Goal: Transaction & Acquisition: Purchase product/service

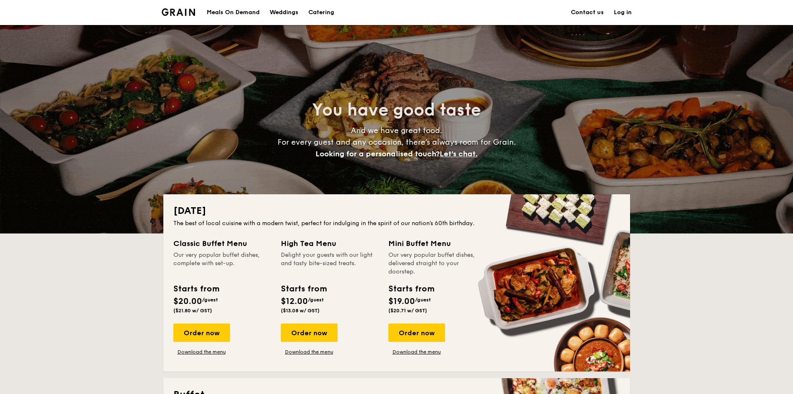
drag, startPoint x: 227, startPoint y: 244, endPoint x: 227, endPoint y: 257, distance: 12.9
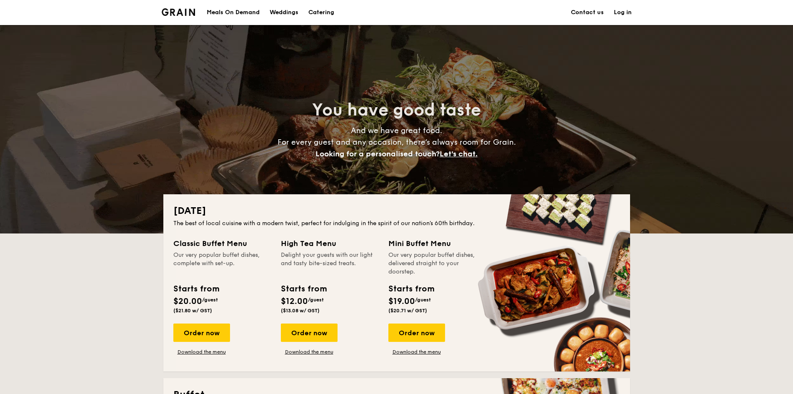
click at [227, 257] on div "Classic Buffet Menu Our very popular buffet dishes, complete with set-up." at bounding box center [221, 256] width 97 height 38
click at [227, 257] on div "Our very popular buffet dishes, complete with set-up." at bounding box center [221, 263] width 97 height 25
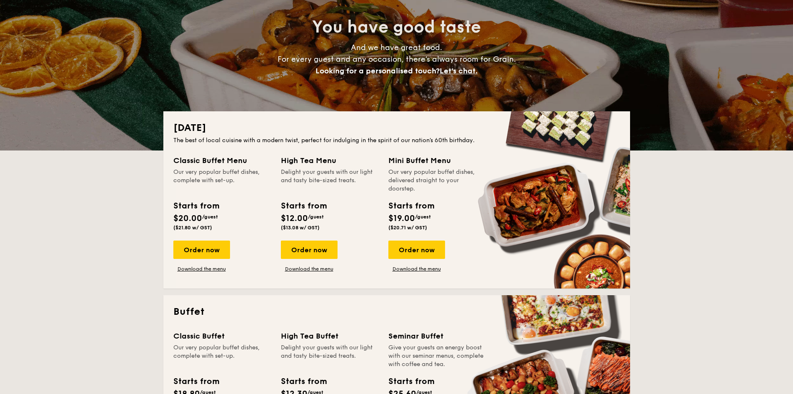
scroll to position [83, 0]
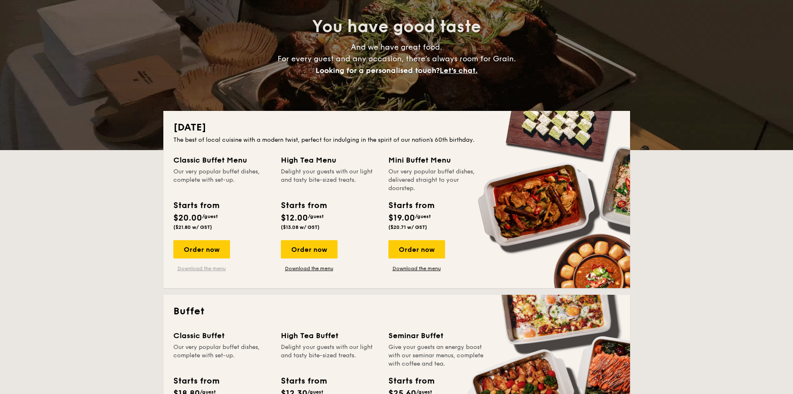
click at [209, 268] on link "Download the menu" at bounding box center [201, 268] width 57 height 7
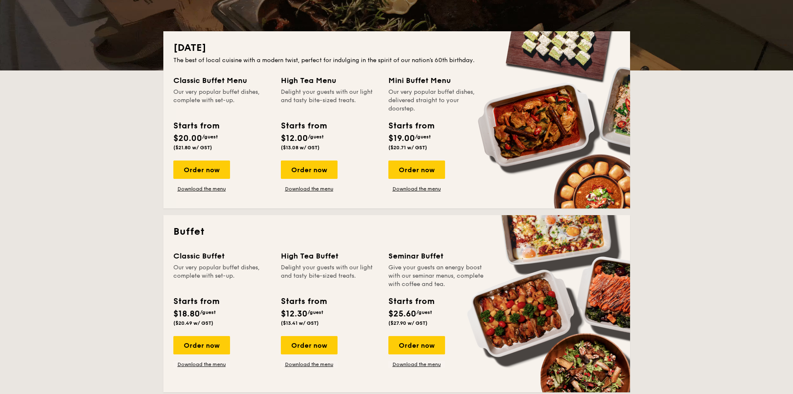
scroll to position [167, 0]
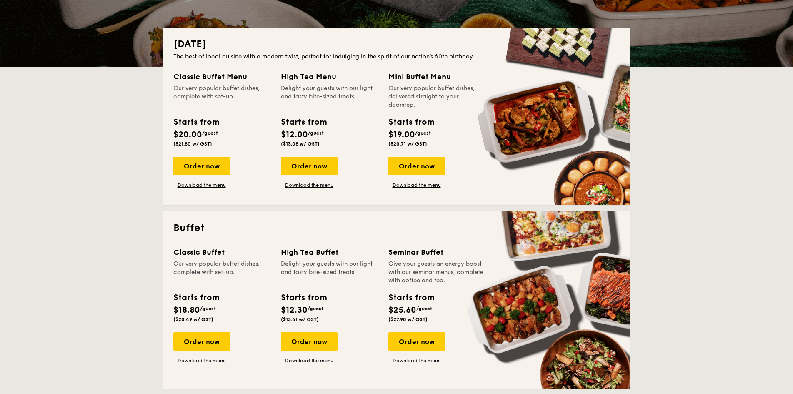
drag, startPoint x: 244, startPoint y: 264, endPoint x: 490, endPoint y: 268, distance: 245.3
click at [490, 268] on div "Classic Buffet Our very popular buffet dishes, complete with set-up. Starts fro…" at bounding box center [396, 312] width 447 height 132
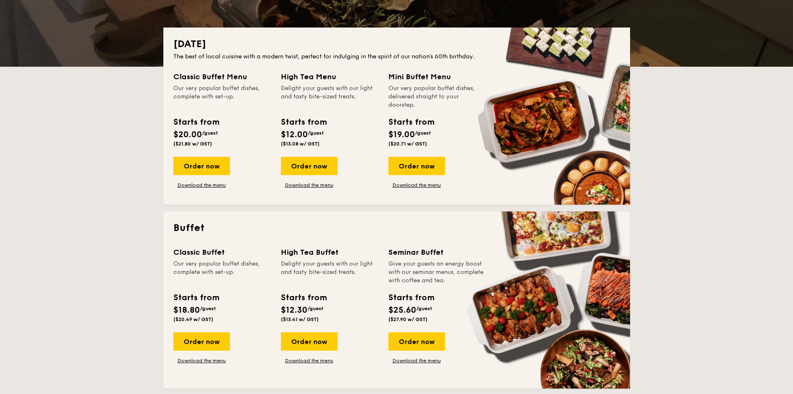
click at [464, 283] on div "Give your guests an energy boost with our seminar menus, complete with coffee a…" at bounding box center [436, 271] width 97 height 25
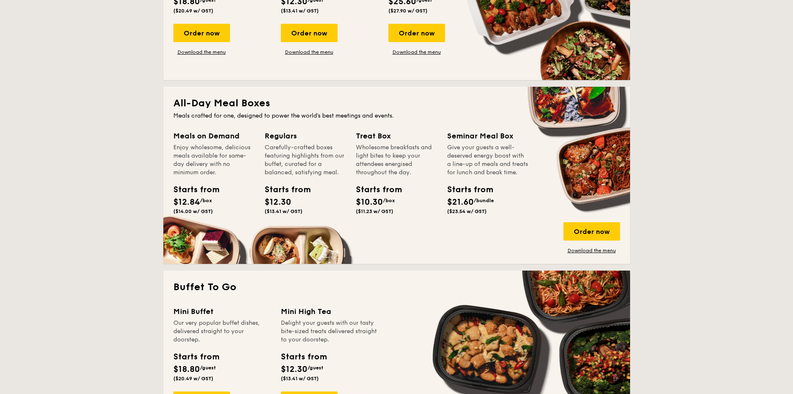
scroll to position [541, 0]
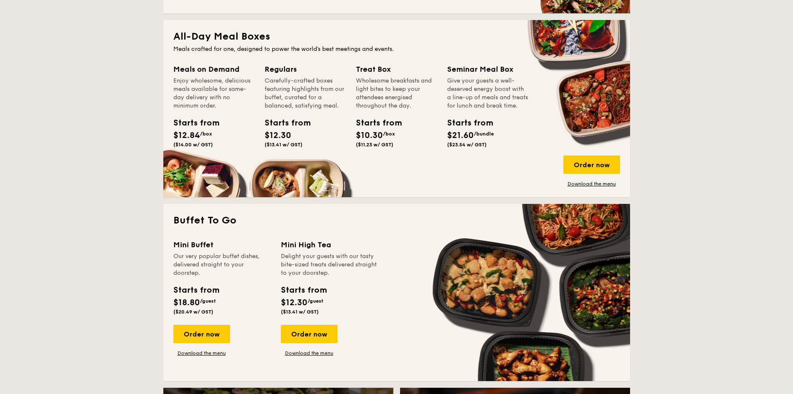
drag, startPoint x: 226, startPoint y: 256, endPoint x: 226, endPoint y: 272, distance: 15.4
click at [226, 272] on div "Our very popular buffet dishes, delivered straight to your doorstep." at bounding box center [221, 264] width 97 height 25
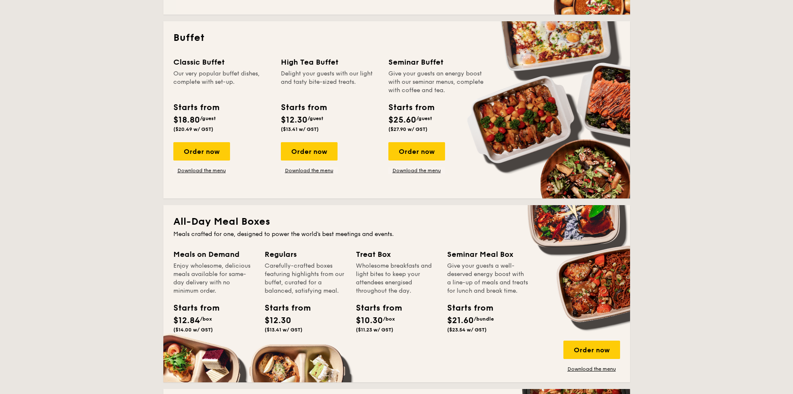
scroll to position [333, 0]
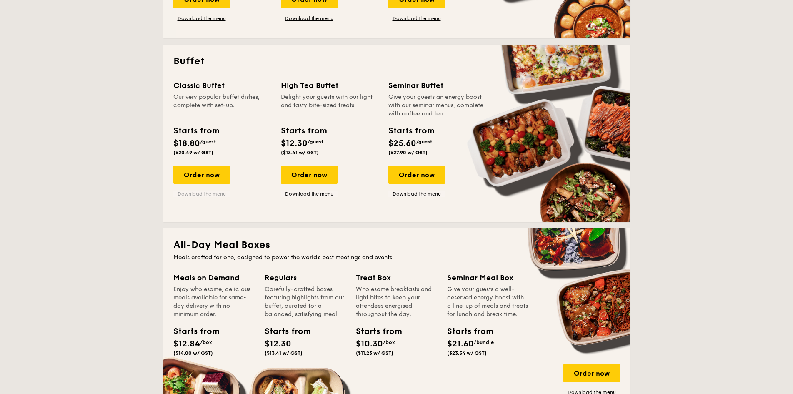
click at [209, 193] on link "Download the menu" at bounding box center [201, 193] width 57 height 7
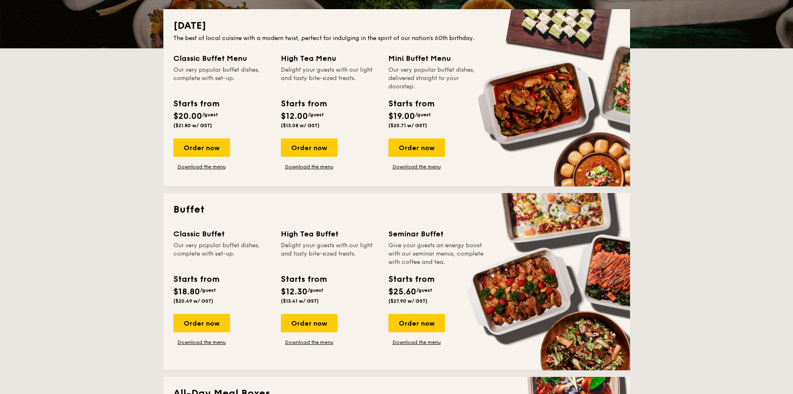
scroll to position [167, 0]
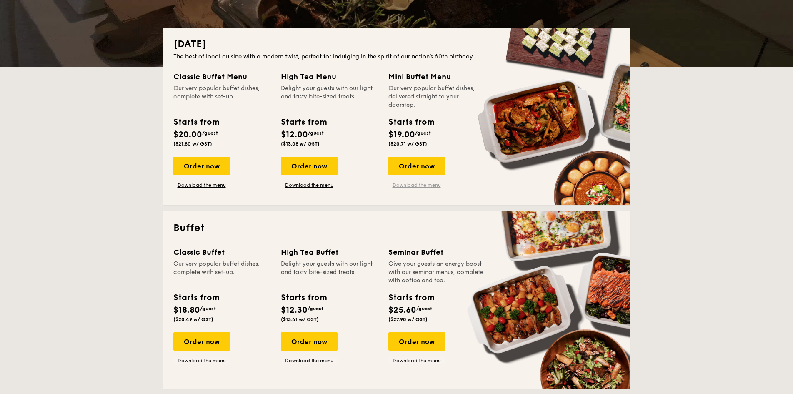
click at [410, 188] on link "Download the menu" at bounding box center [416, 185] width 57 height 7
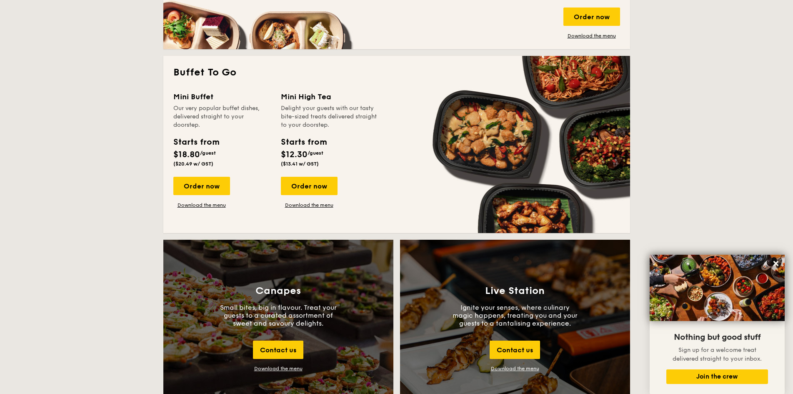
scroll to position [666, 0]
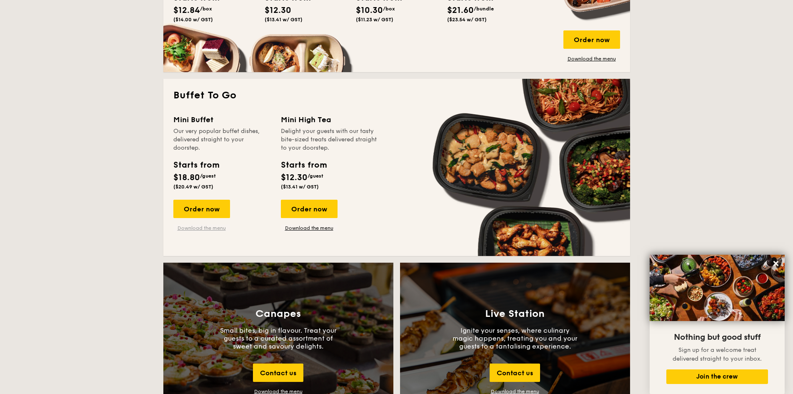
click at [203, 225] on link "Download the menu" at bounding box center [201, 228] width 57 height 7
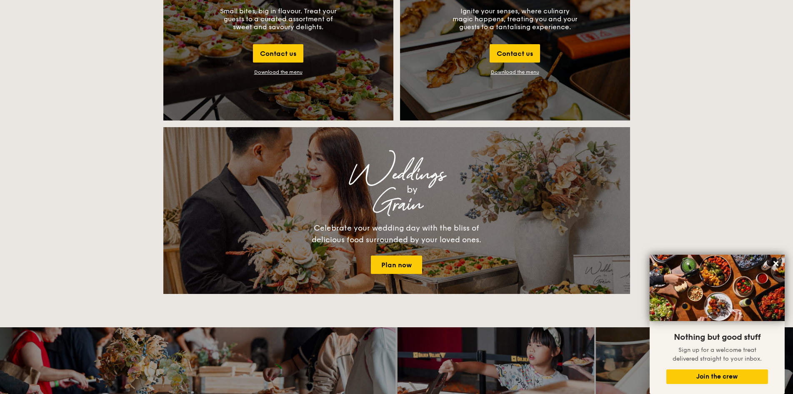
scroll to position [1142, 0]
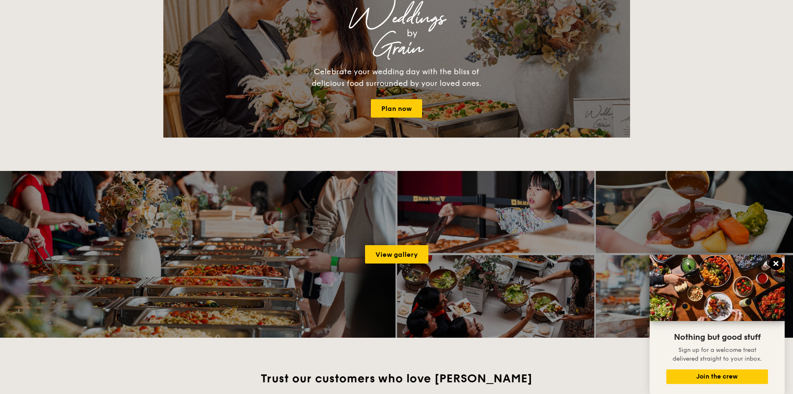
click at [775, 264] on icon at bounding box center [775, 263] width 5 height 5
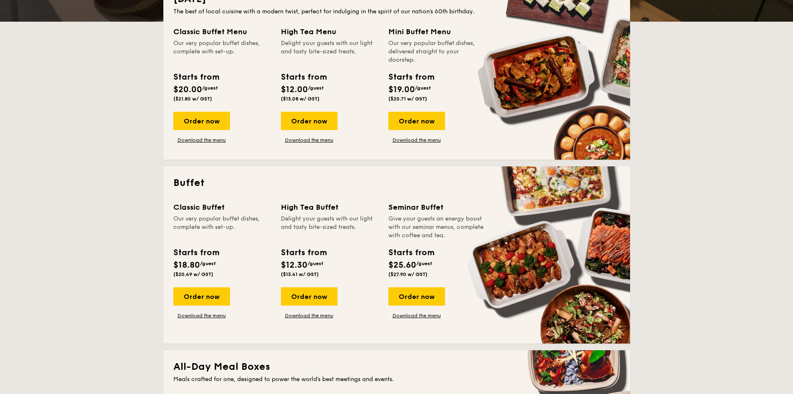
scroll to position [214, 0]
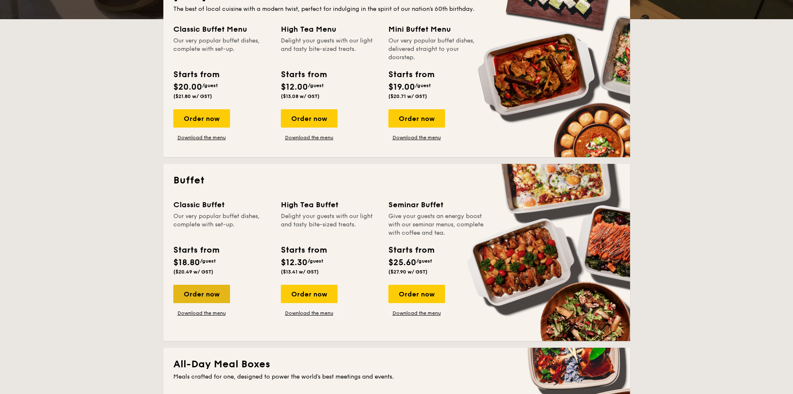
click at [205, 294] on div "Order now" at bounding box center [201, 293] width 57 height 18
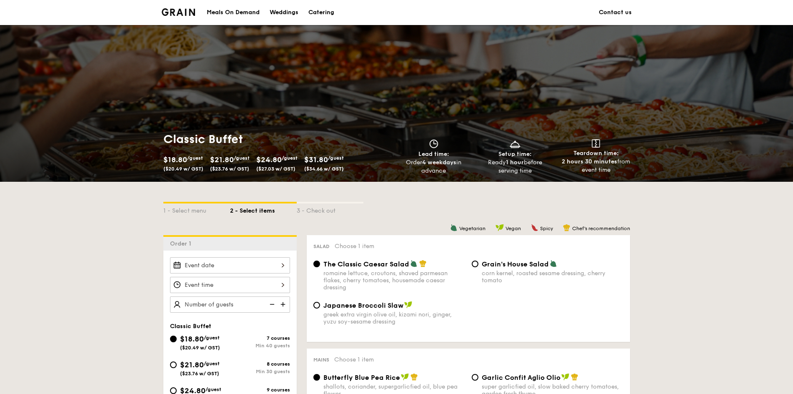
scroll to position [214, 0]
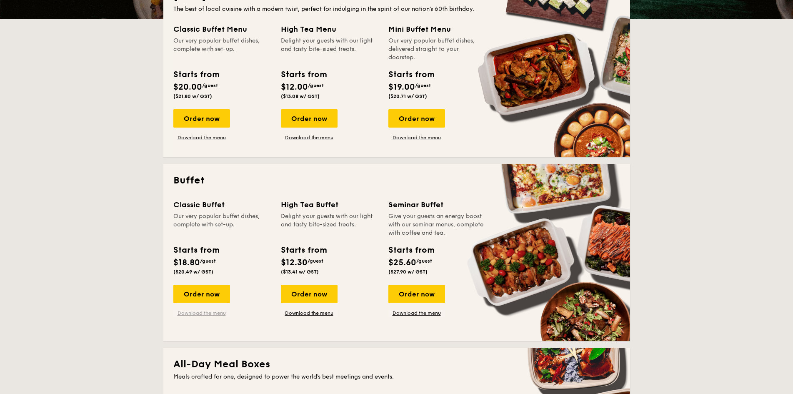
click at [210, 313] on link "Download the menu" at bounding box center [201, 312] width 57 height 7
